Goal: Task Accomplishment & Management: Manage account settings

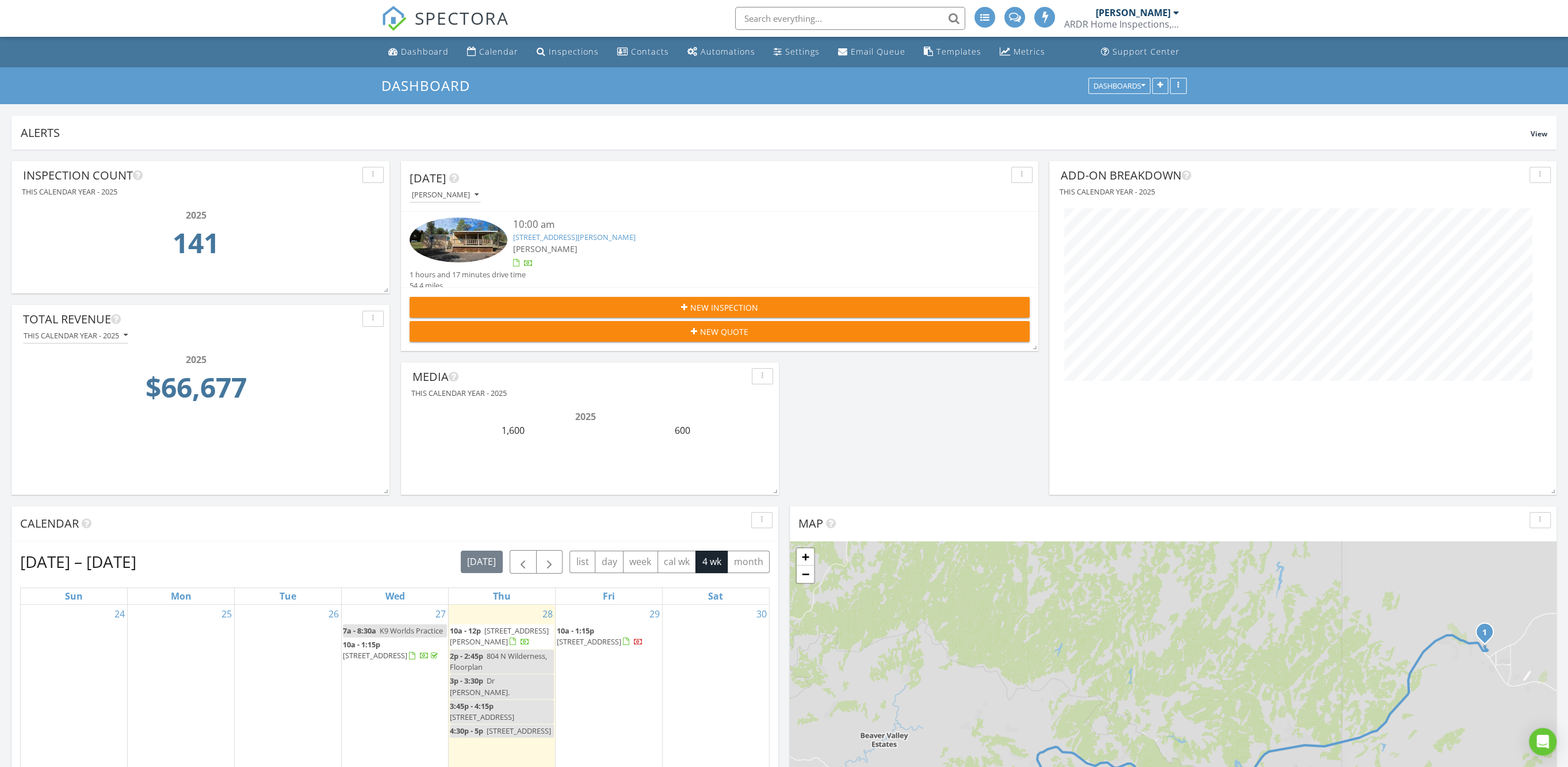
scroll to position [1846, 1590]
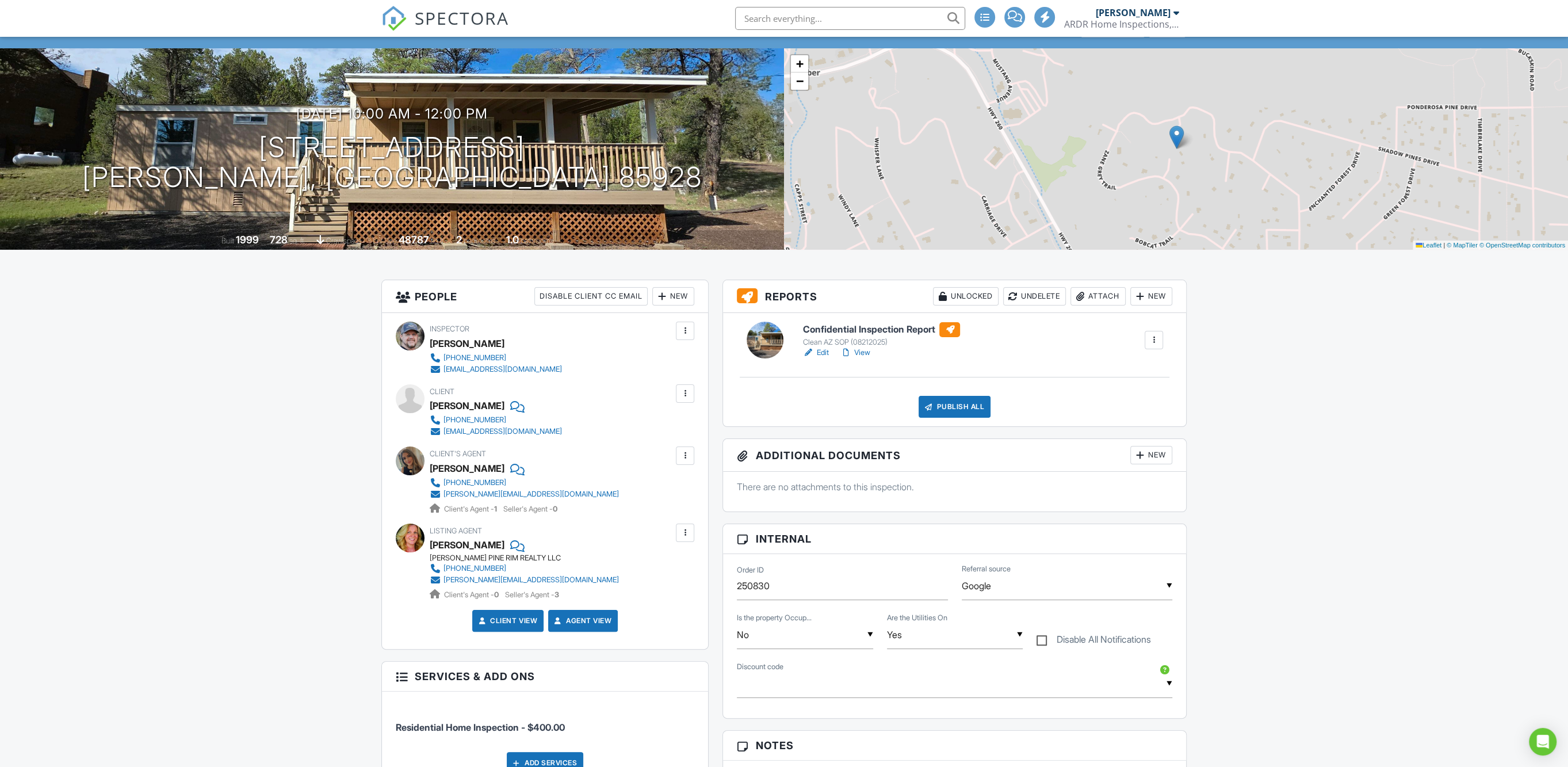
scroll to position [144, 0]
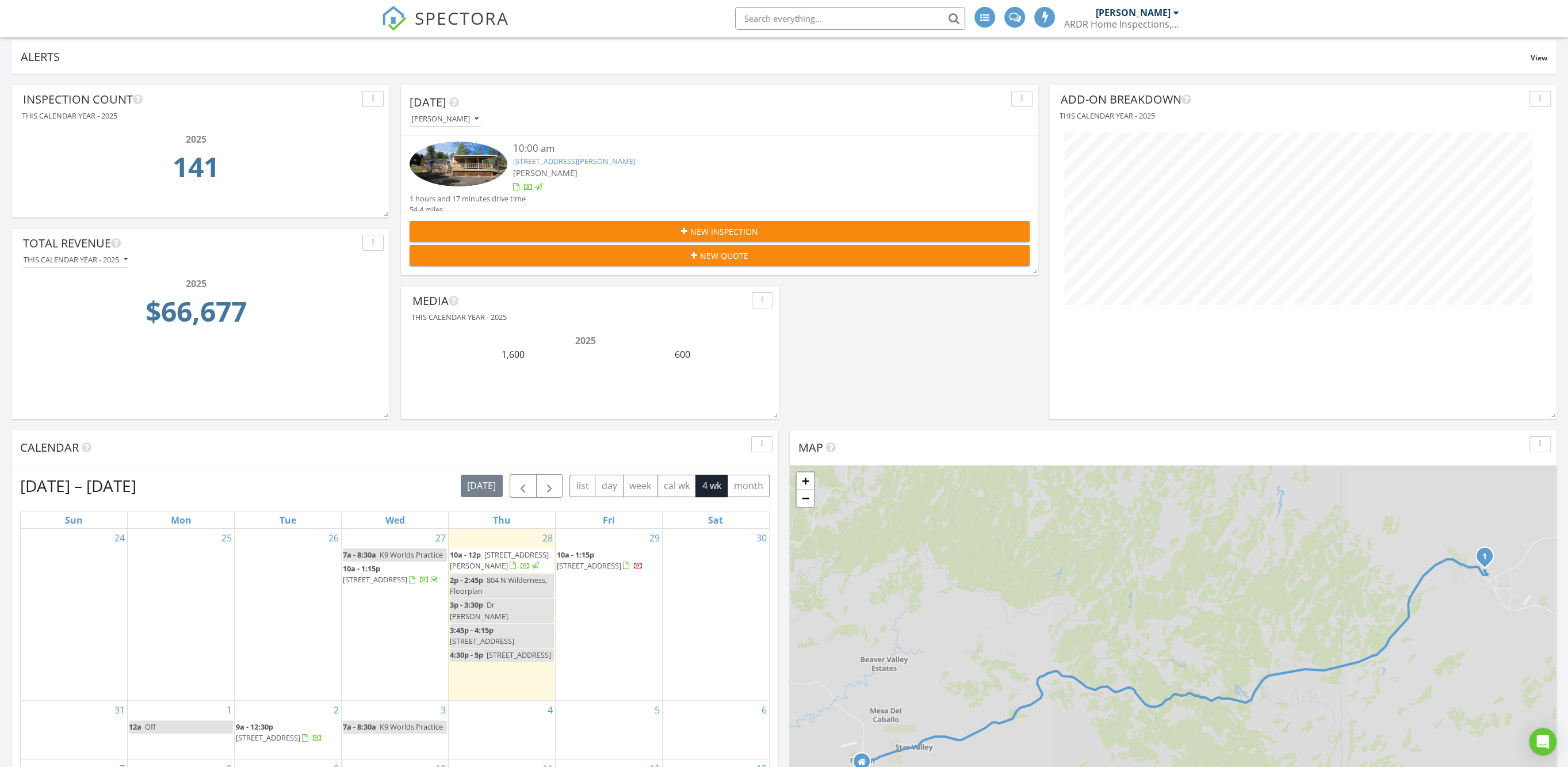
scroll to position [504, 0]
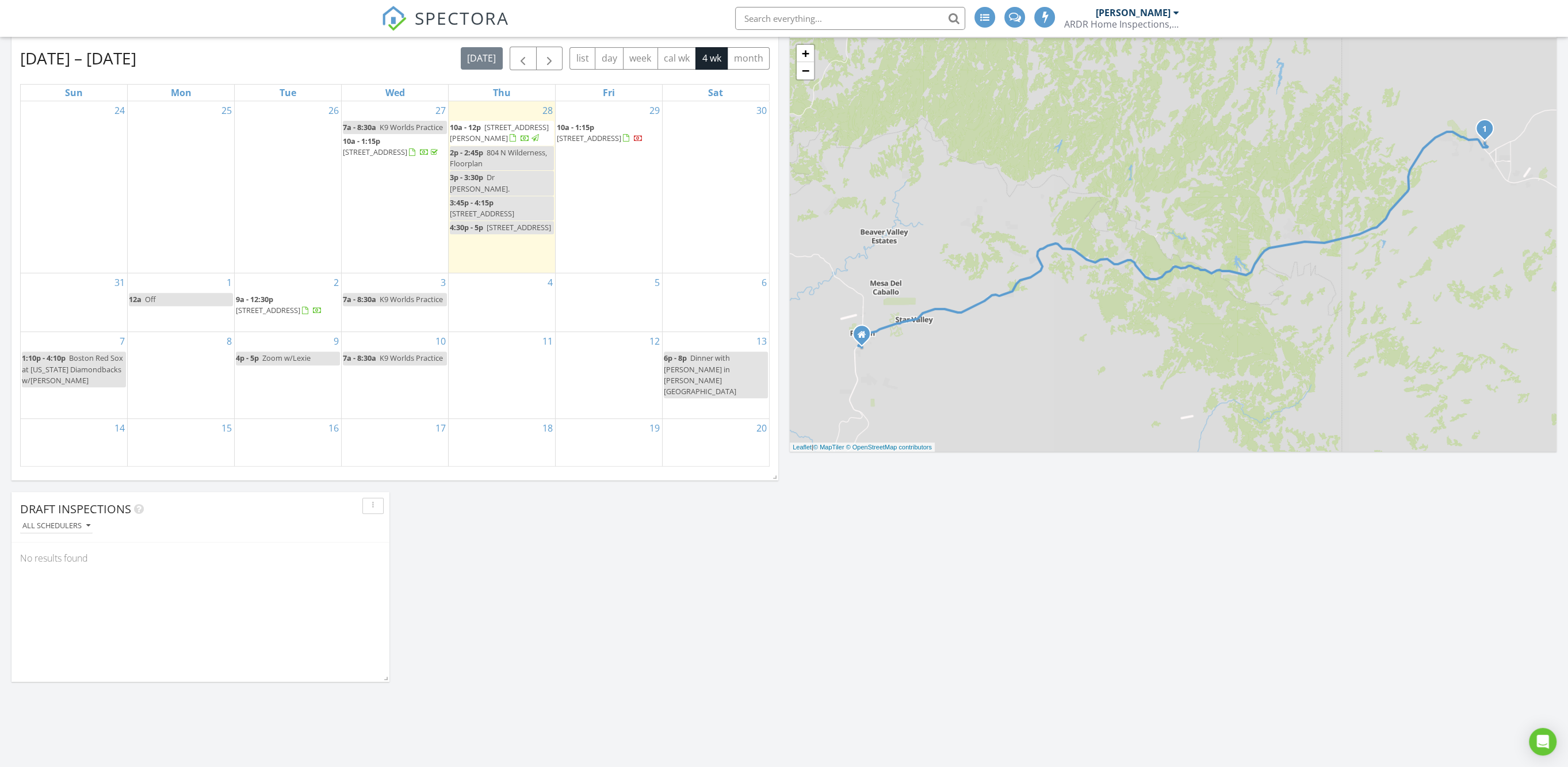
click at [658, 659] on div "Today David Evans 10:00 am 3641 Stagecoach Rd , Heber-Overgaard, AZ 85928 David…" at bounding box center [784, 558] width 1568 height 1823
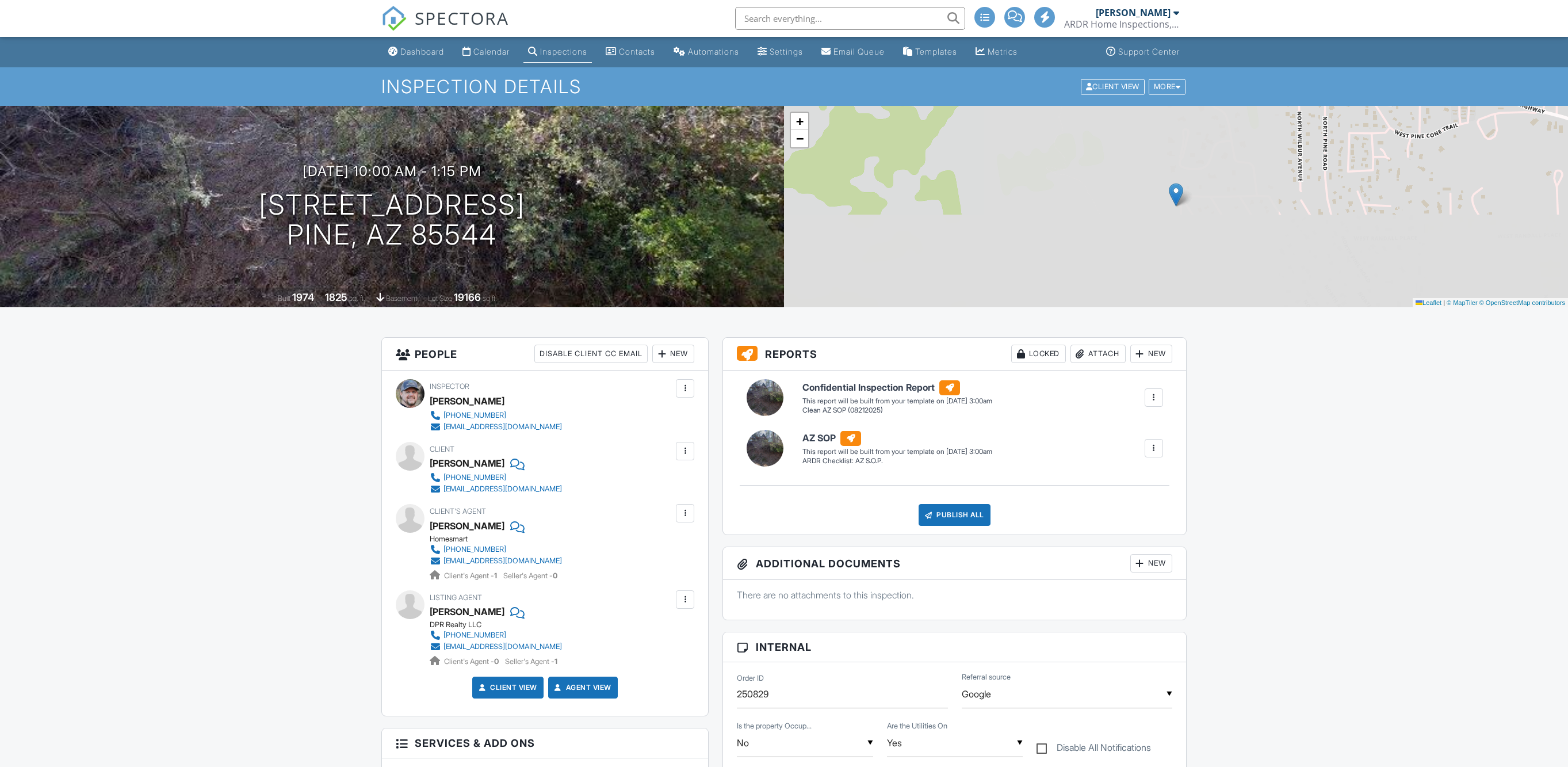
click at [1155, 398] on div at bounding box center [1154, 397] width 12 height 12
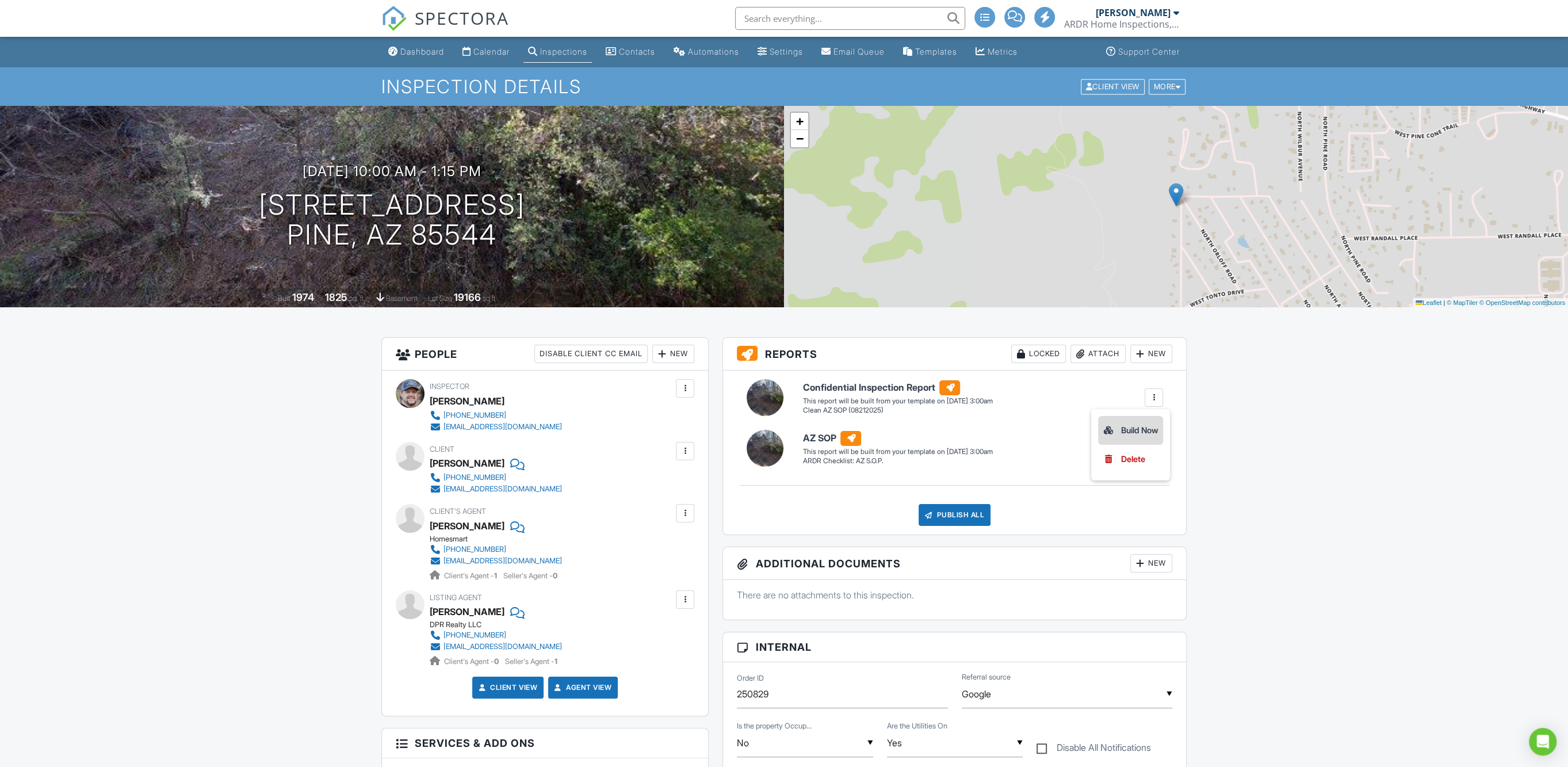
click at [1120, 431] on div "Build Now" at bounding box center [1131, 430] width 56 height 14
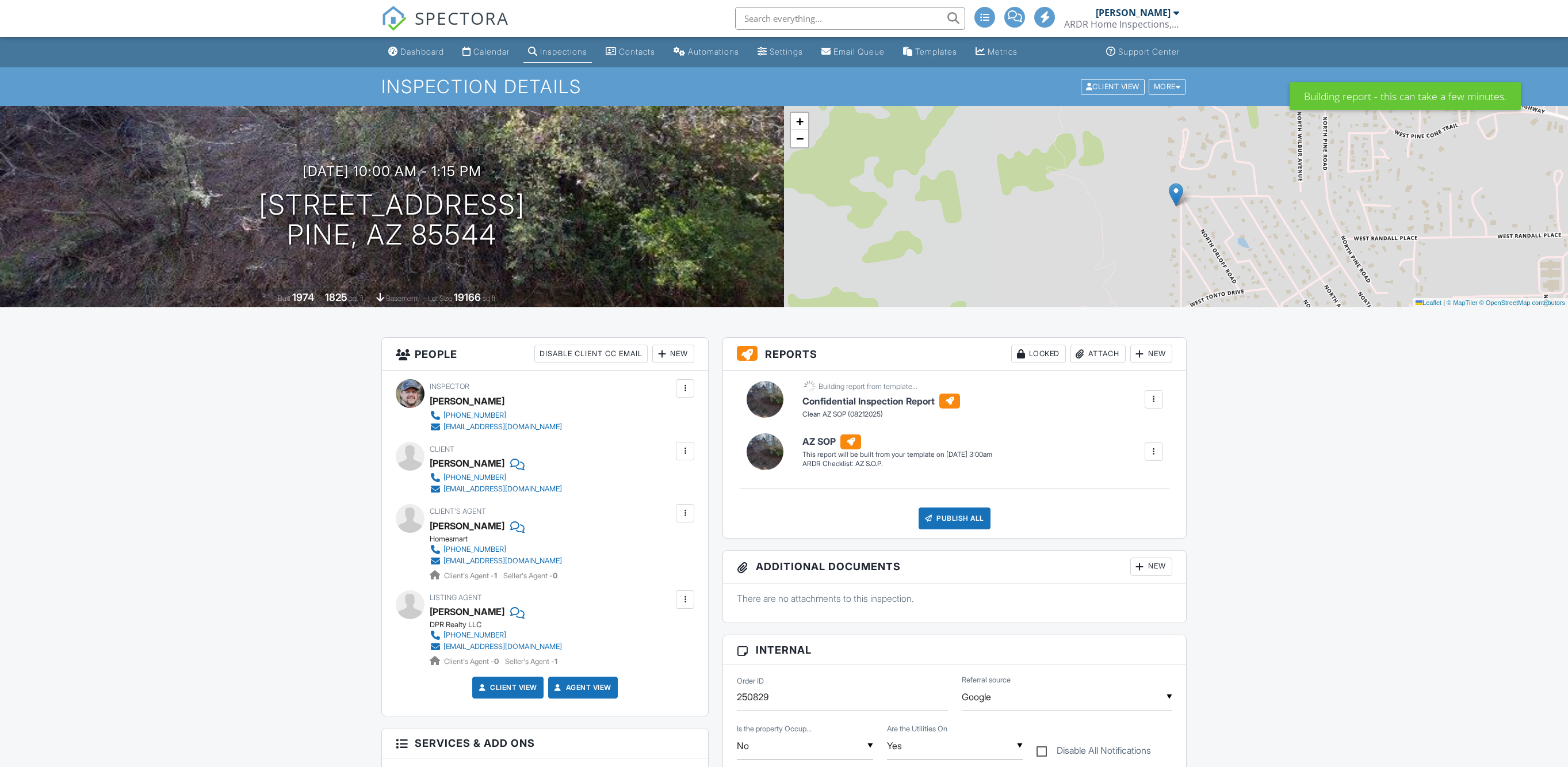
click at [1158, 452] on div at bounding box center [1154, 452] width 12 height 12
click at [1129, 479] on div "Build Now" at bounding box center [1131, 484] width 56 height 14
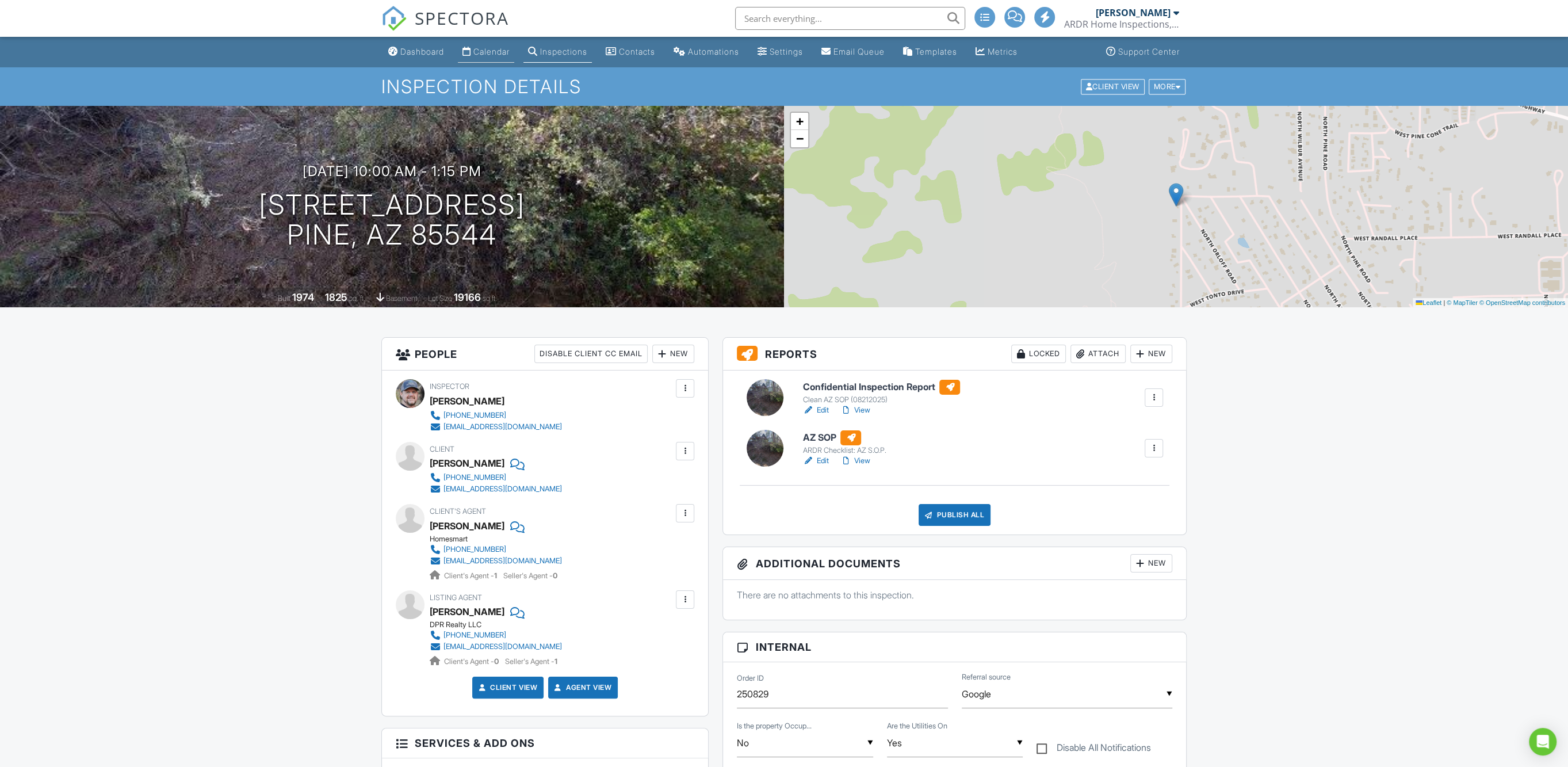
click at [491, 50] on div "Calendar" at bounding box center [492, 51] width 37 height 10
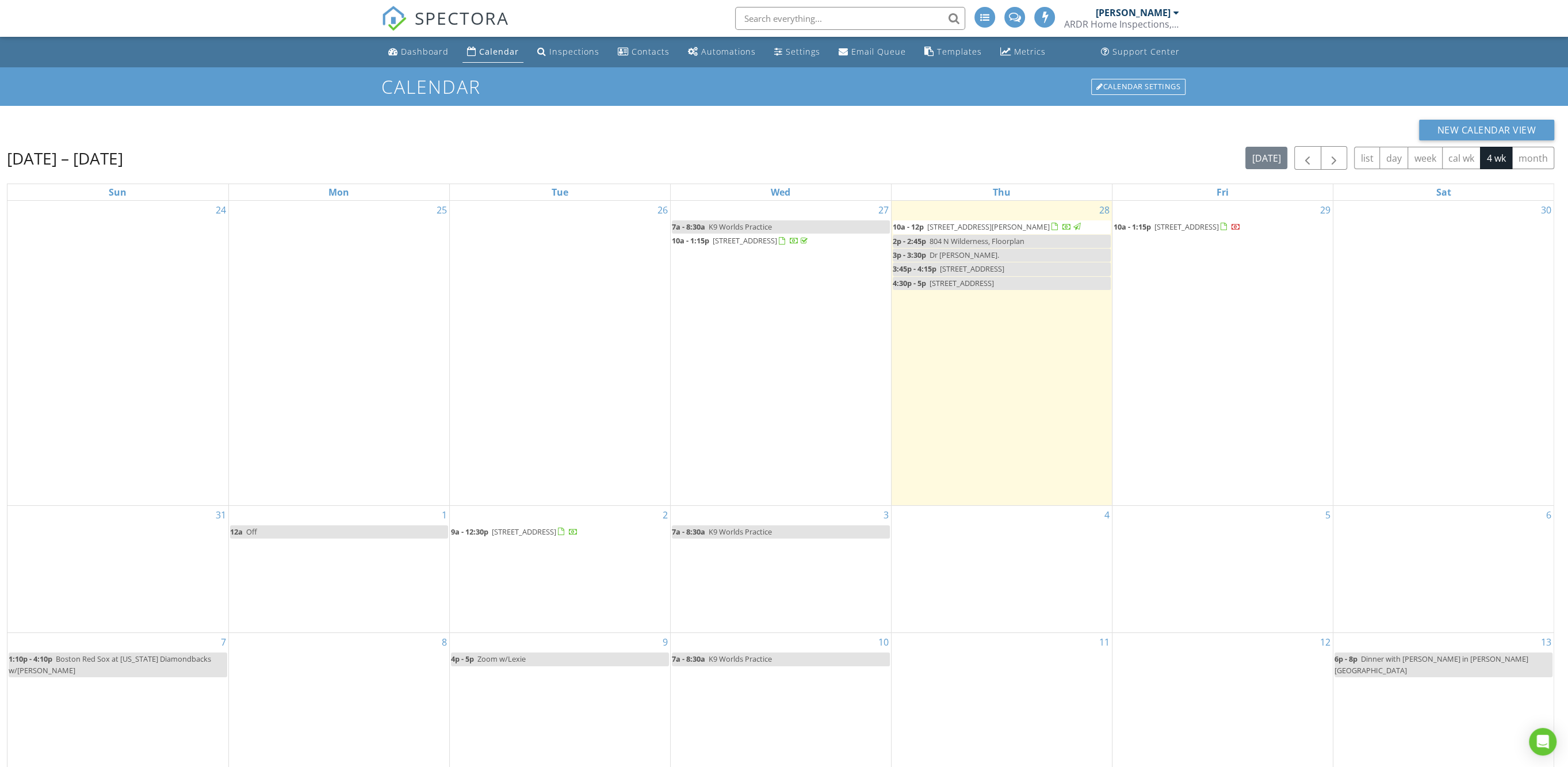
click at [1230, 566] on div "5" at bounding box center [1223, 569] width 220 height 127
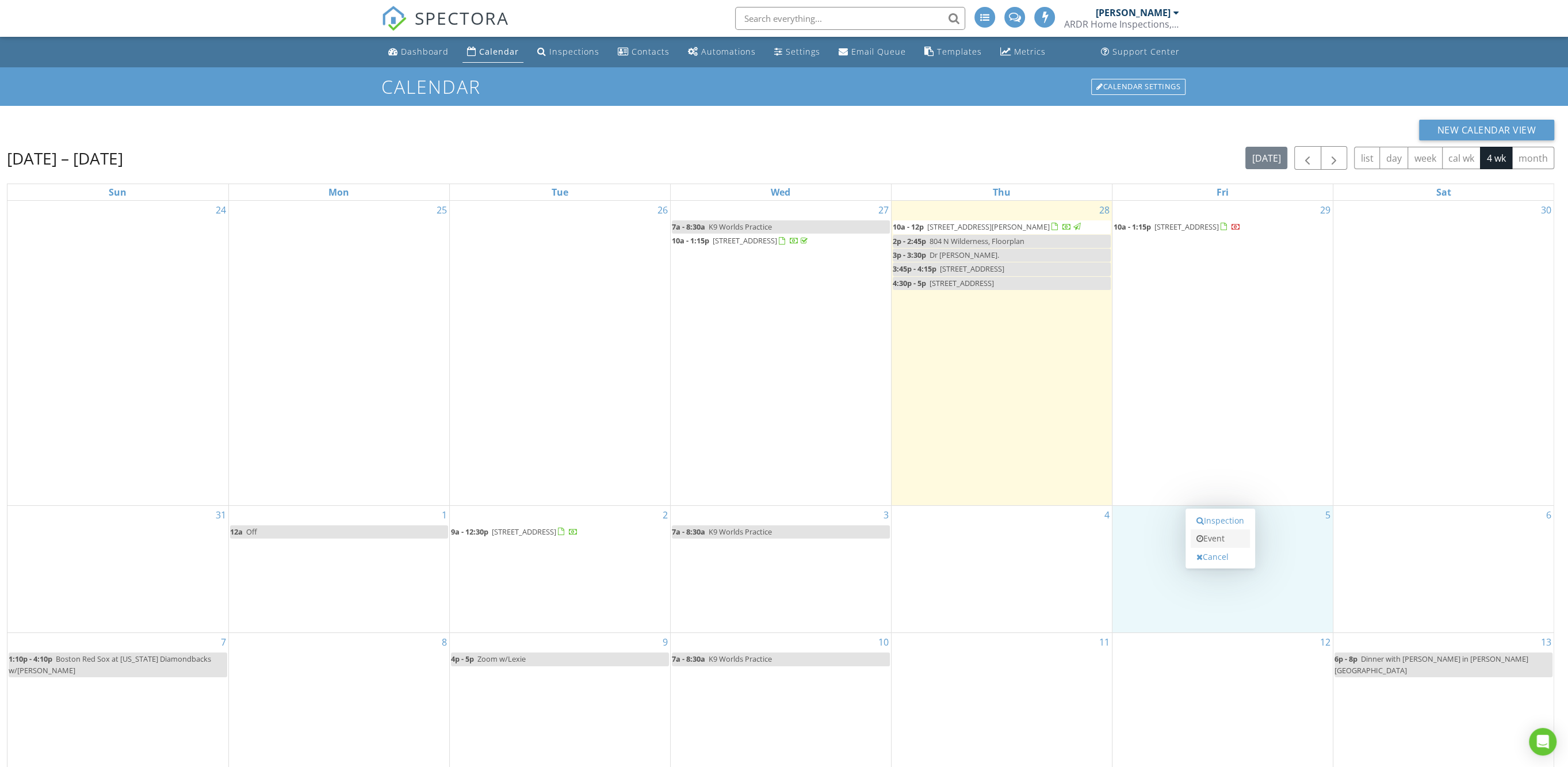
click at [1221, 536] on link "Event" at bounding box center [1220, 538] width 59 height 18
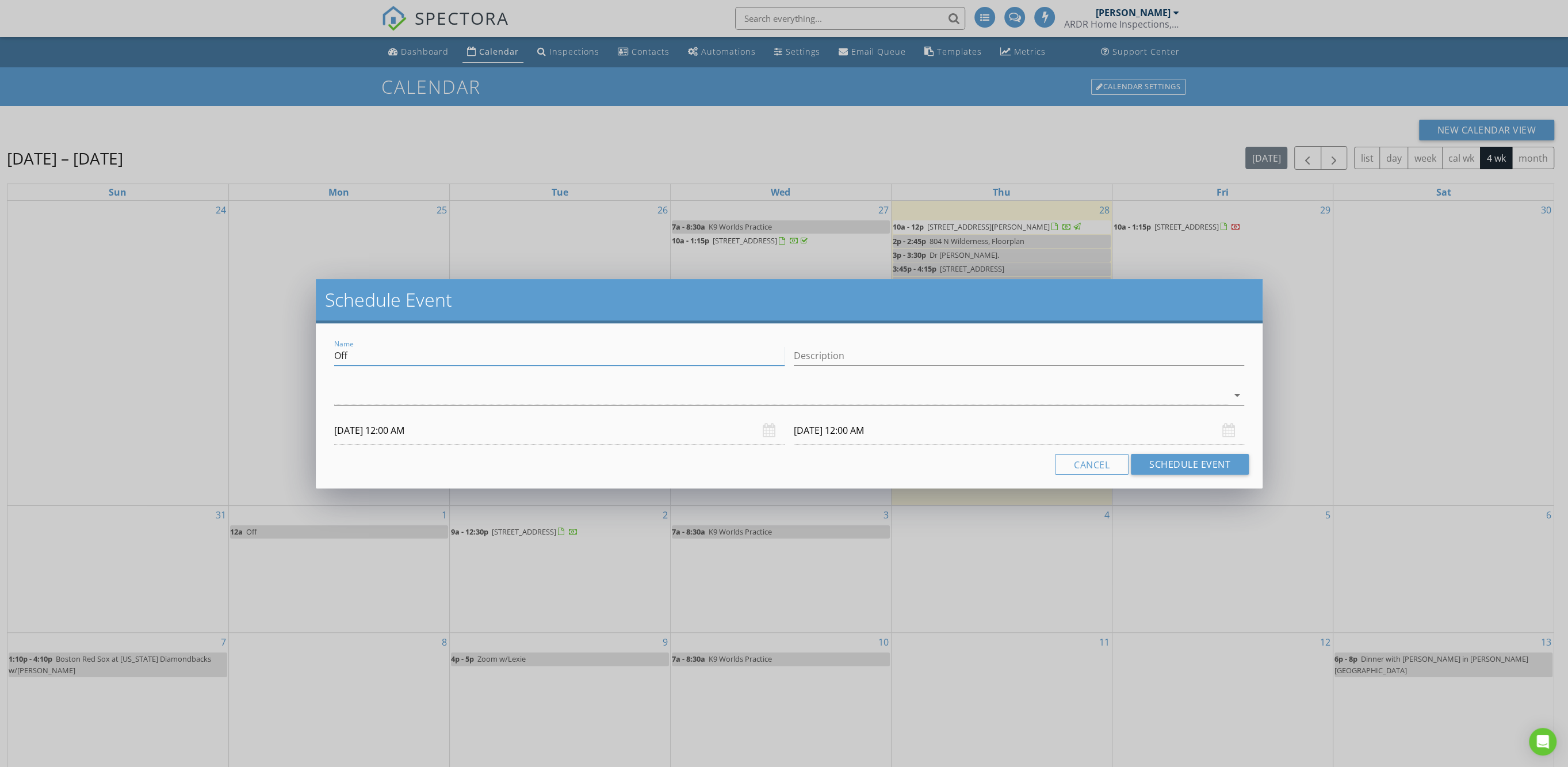
drag, startPoint x: 370, startPoint y: 350, endPoint x: 320, endPoint y: 350, distance: 50.0
click at [320, 350] on div "Name Off Description arrow_drop_down [DATE] 12:00 AM [DATE] 12:00 AM Cancel Sch…" at bounding box center [788, 405] width 947 height 165
type input "Suzy Photoshoot"
click at [602, 394] on div at bounding box center [781, 396] width 894 height 19
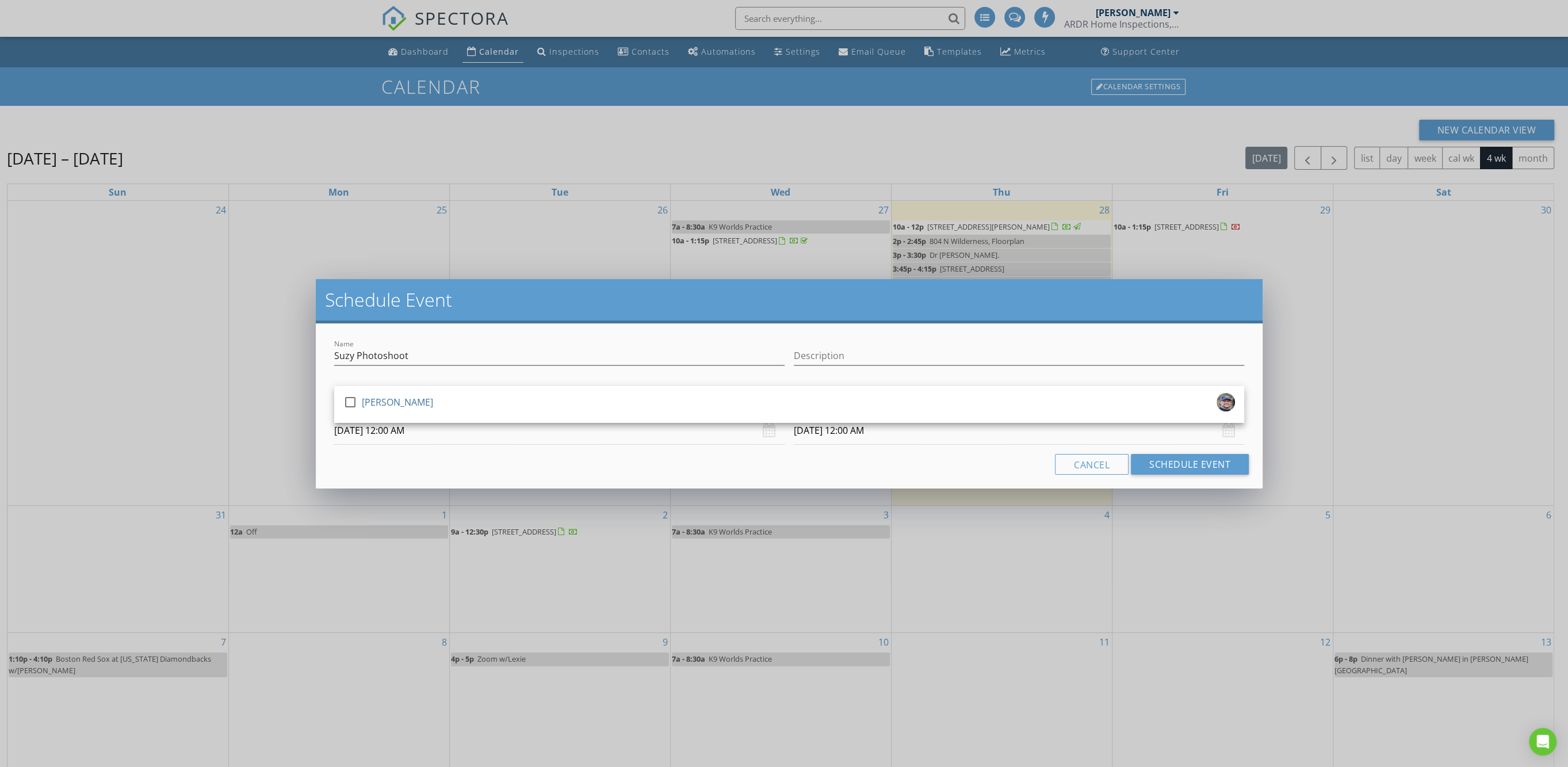
drag, startPoint x: 348, startPoint y: 401, endPoint x: 599, endPoint y: 429, distance: 252.6
click at [351, 401] on div at bounding box center [350, 402] width 19 height 19
click at [1206, 465] on button "Schedule Event" at bounding box center [1190, 463] width 118 height 20
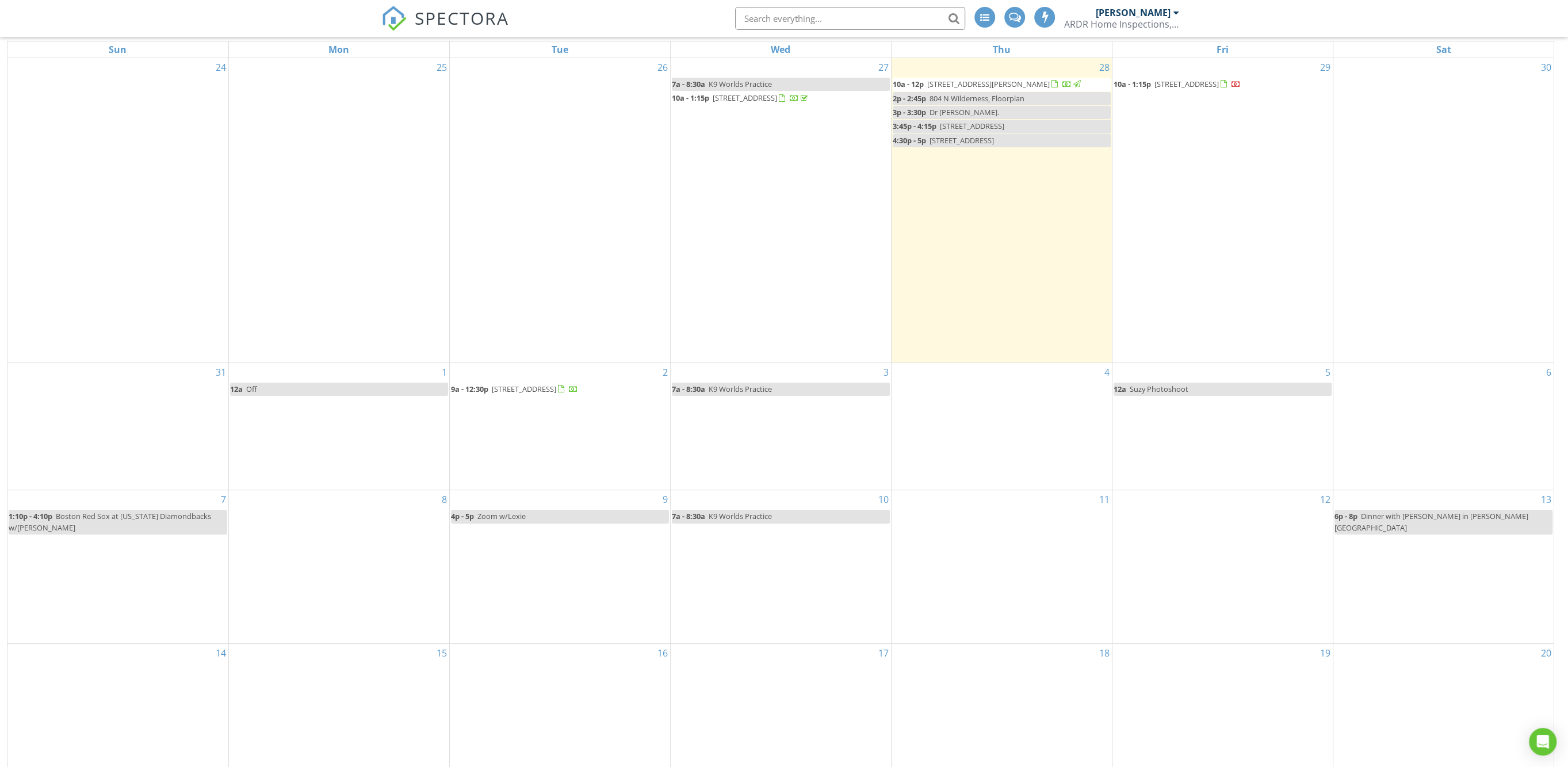
scroll to position [144, 0]
